Goal: Obtain resource: Download file/media

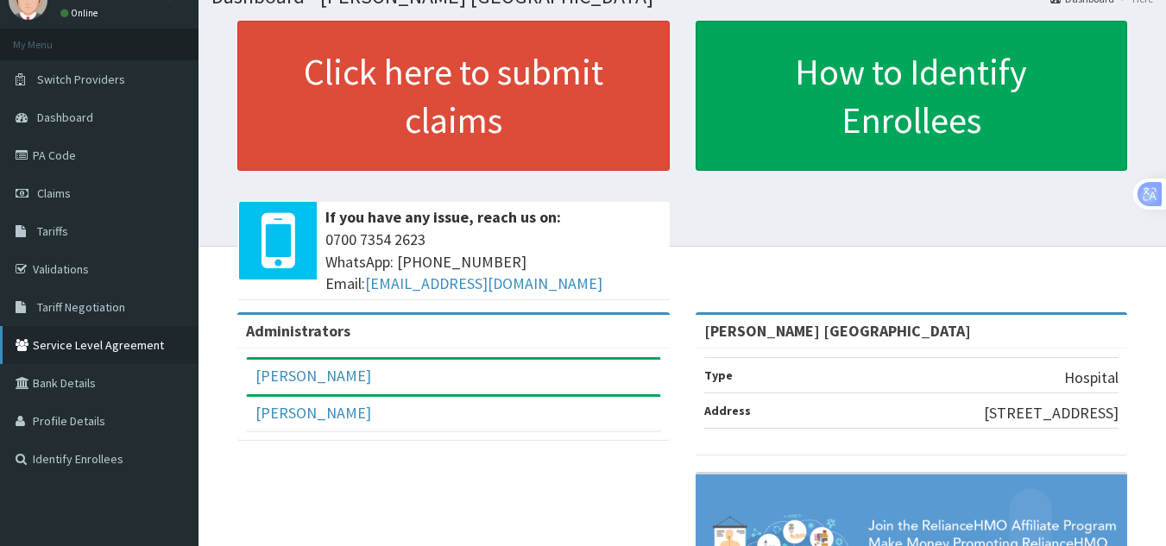
scroll to position [67, 0]
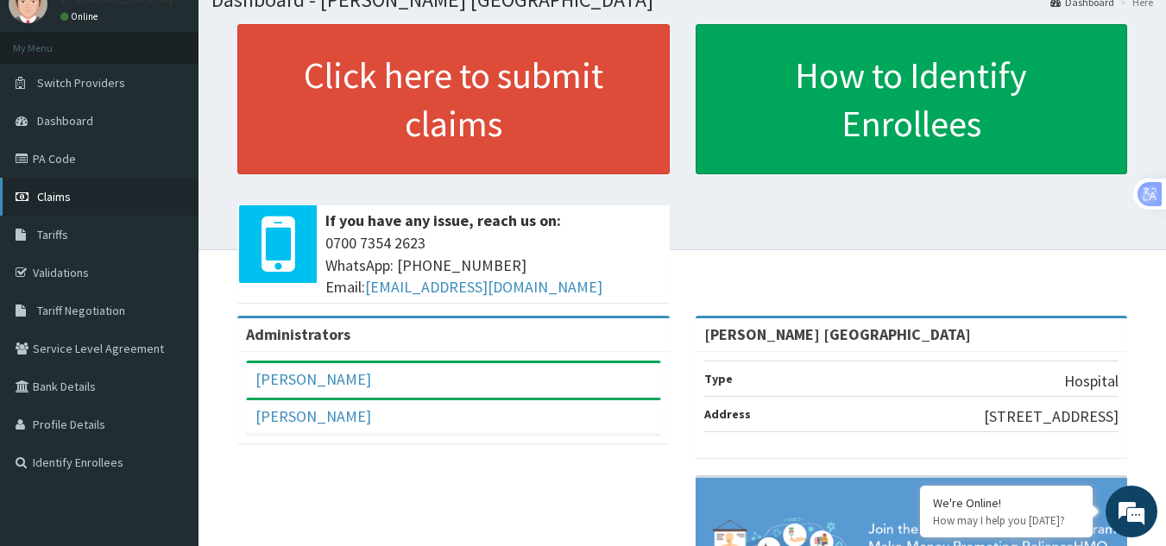
click at [93, 202] on link "Claims" at bounding box center [99, 197] width 198 height 38
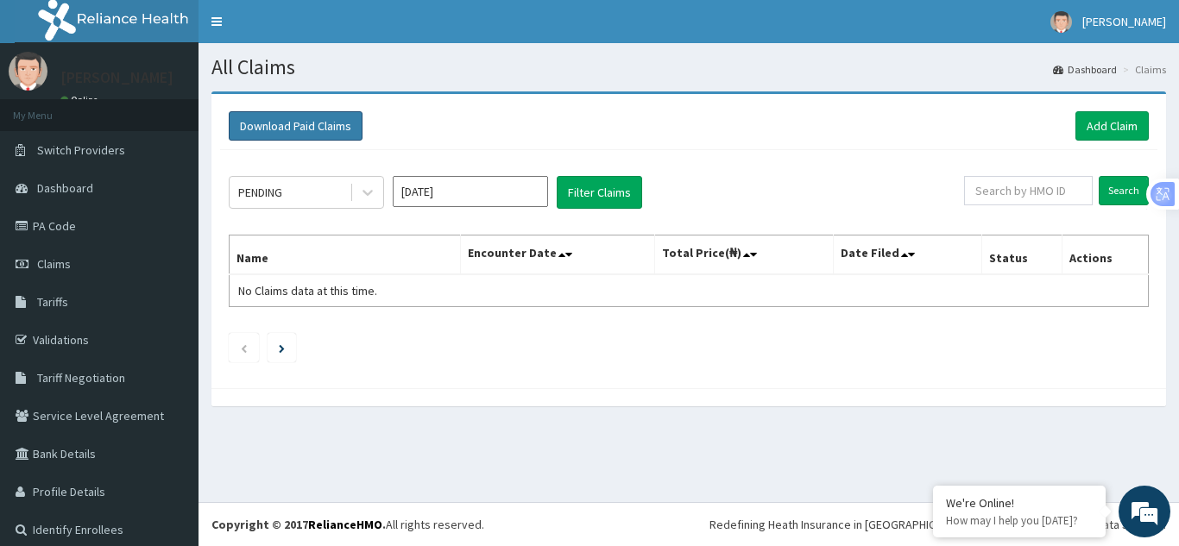
click at [294, 121] on button "Download Paid Claims" at bounding box center [296, 125] width 134 height 29
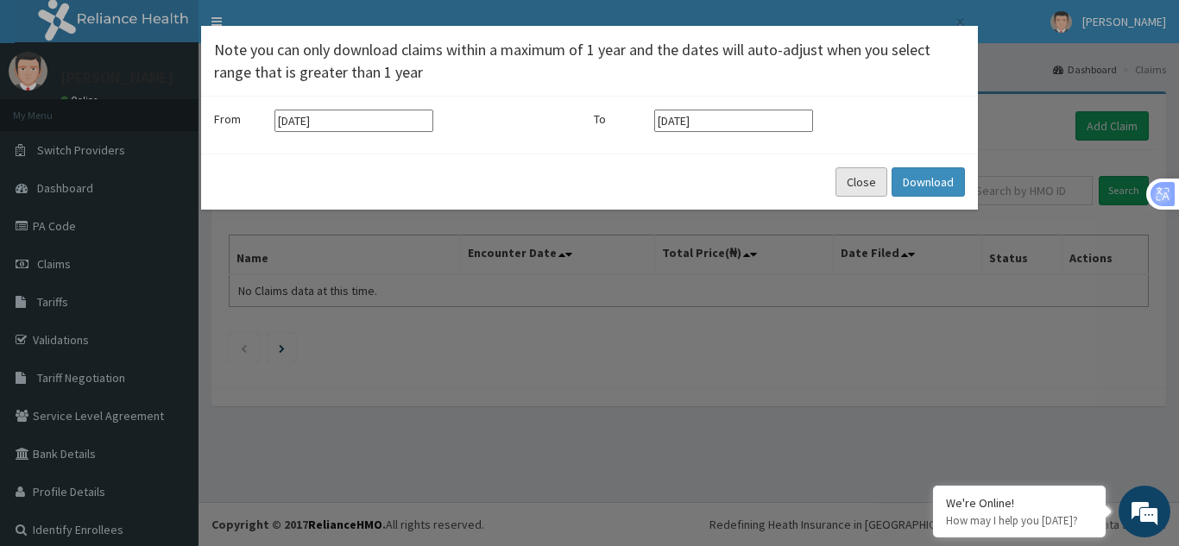
click at [838, 174] on button "Close" at bounding box center [861, 181] width 52 height 29
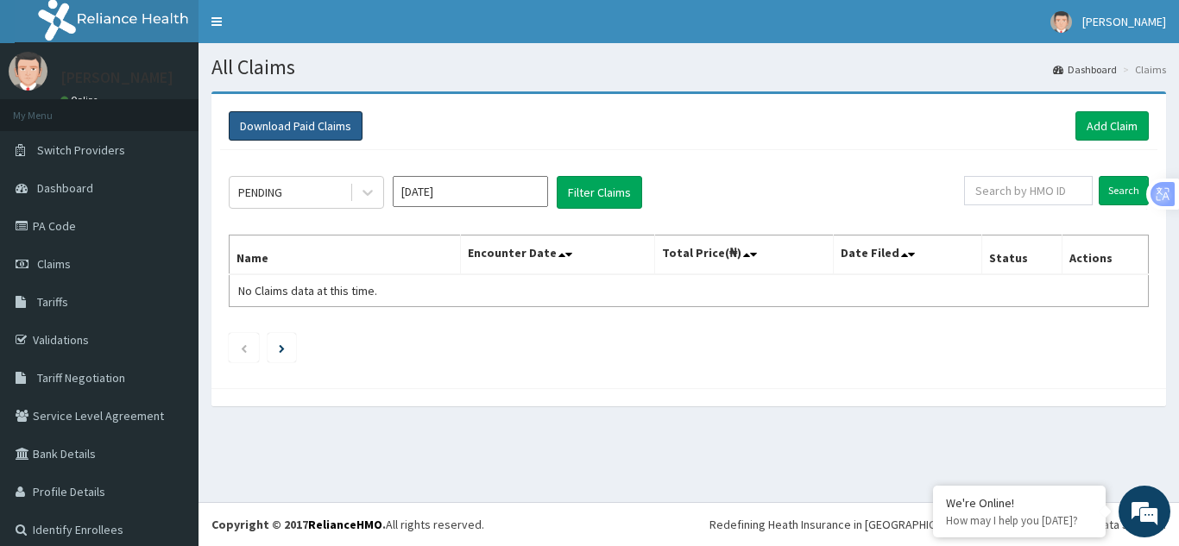
scroll to position [11, 0]
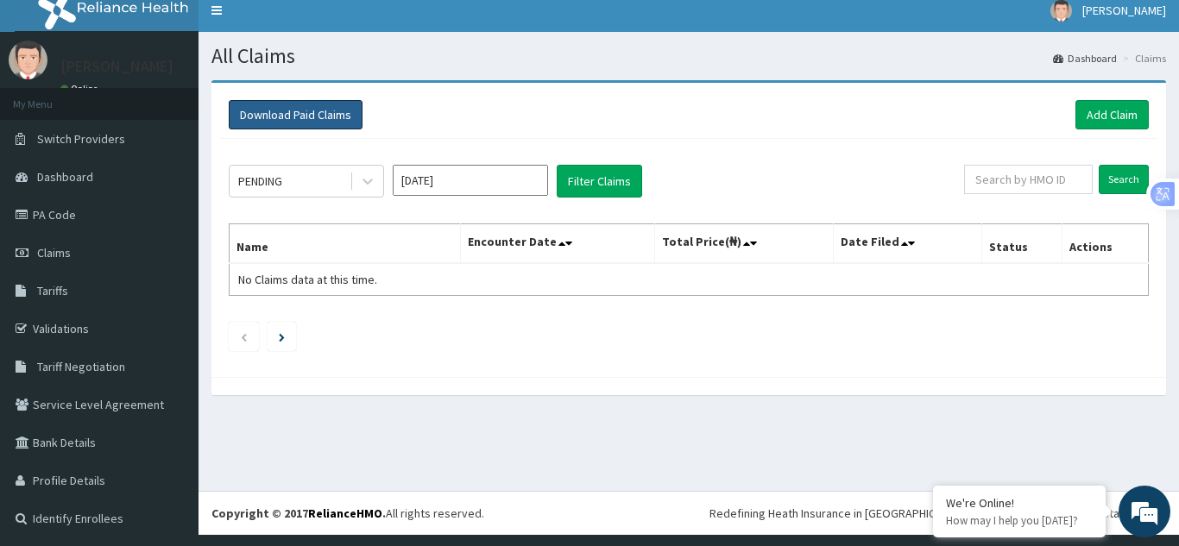
click at [229, 100] on button "Download Paid Claims" at bounding box center [296, 114] width 134 height 29
